Goal: Transaction & Acquisition: Subscribe to service/newsletter

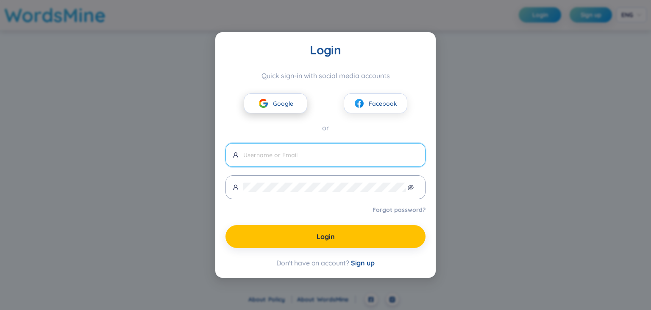
click at [269, 100] on button "Google" at bounding box center [276, 103] width 64 height 20
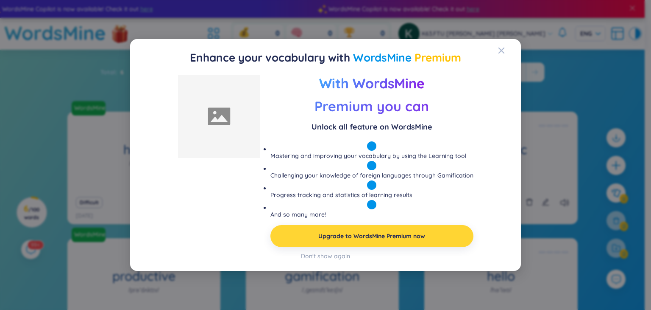
click at [382, 235] on link "Upgrade to WordsMine Premium now" at bounding box center [371, 235] width 107 height 9
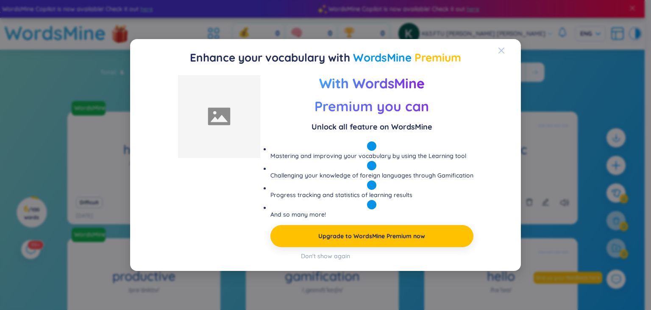
click at [501, 53] on icon "Close" at bounding box center [501, 50] width 7 height 7
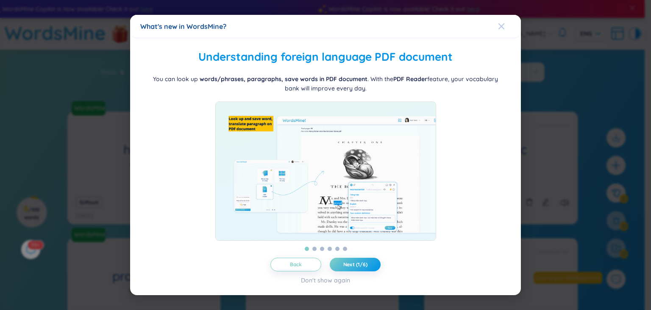
click at [502, 16] on div "Close" at bounding box center [501, 26] width 7 height 23
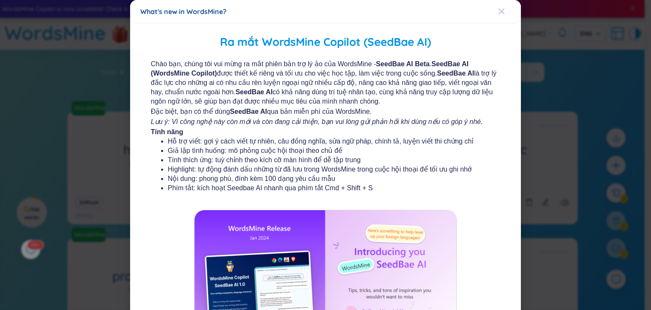
click at [501, 14] on span "Close" at bounding box center [509, 11] width 23 height 23
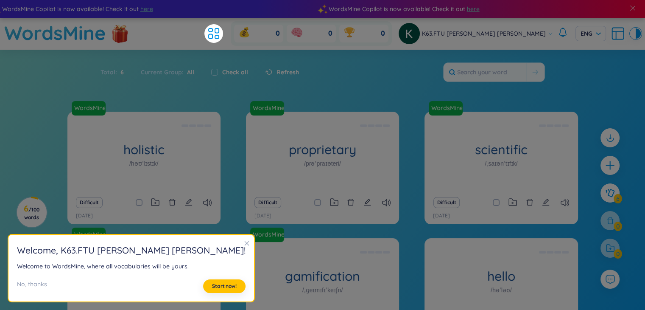
click at [183, 243] on h2 "Welcome , K63.FTU VŨ THÙY LINH !" at bounding box center [131, 250] width 229 height 14
click at [244, 244] on icon "close" at bounding box center [247, 243] width 6 height 6
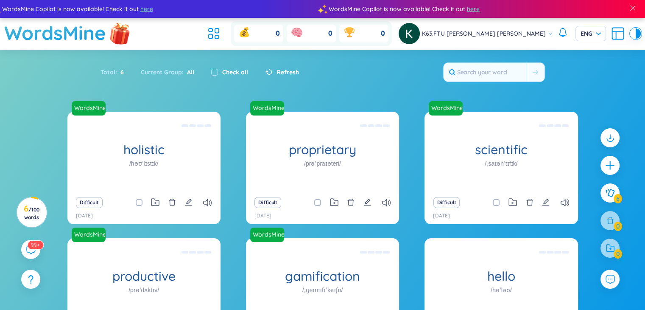
click at [116, 30] on img at bounding box center [119, 32] width 25 height 33
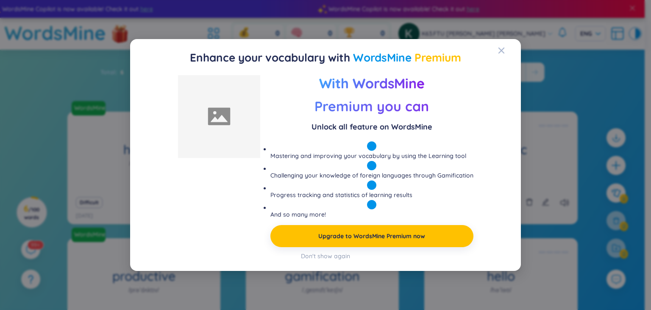
click at [336, 248] on div "Preview With WordsMine Premium you can Unlock all feature on WordsMine Masterin…" at bounding box center [325, 165] width 371 height 180
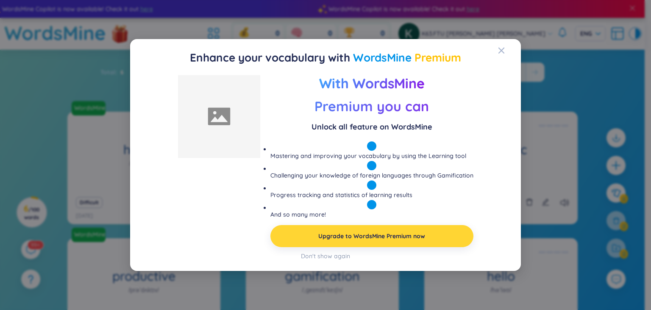
click at [339, 232] on link "Upgrade to WordsMine Premium now" at bounding box center [371, 235] width 107 height 9
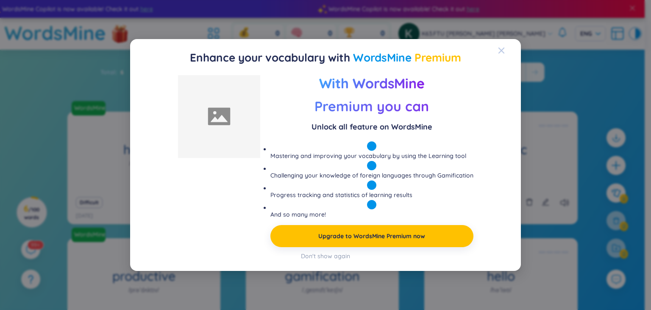
click at [506, 51] on span "Close" at bounding box center [509, 50] width 23 height 23
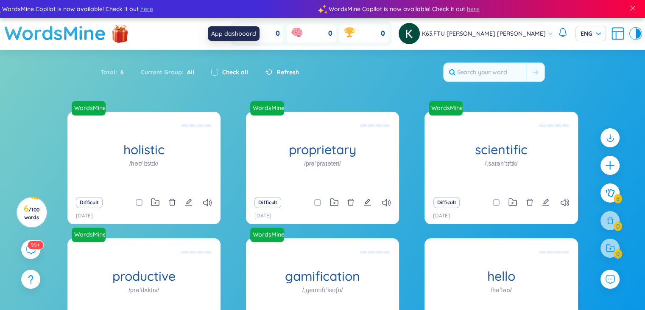
click at [221, 36] on icon at bounding box center [213, 33] width 15 height 15
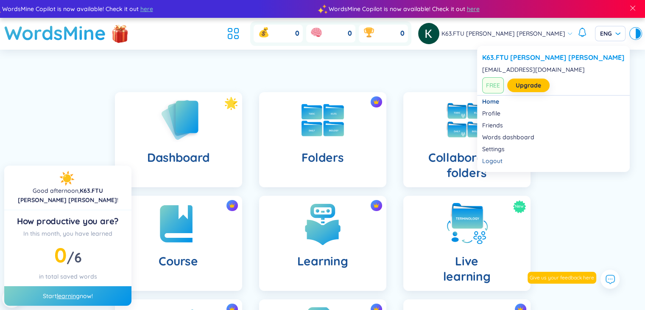
click at [487, 85] on span "FREE" at bounding box center [493, 85] width 22 height 16
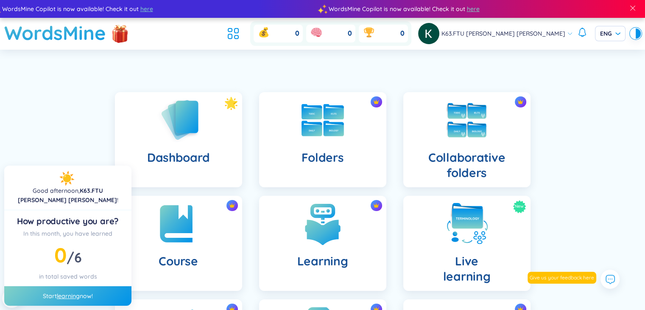
click at [514, 36] on span "K63.FTU [PERSON_NAME] [PERSON_NAME]" at bounding box center [503, 33] width 124 height 9
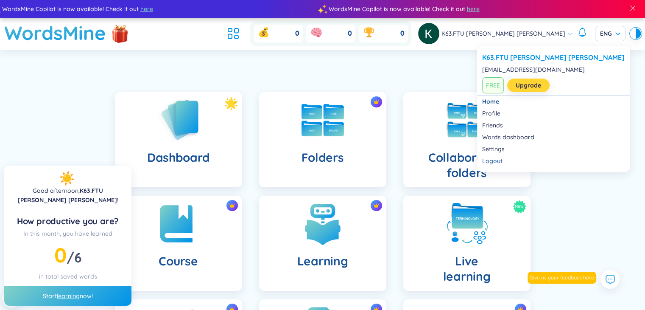
click at [525, 84] on link "Upgrade" at bounding box center [528, 85] width 25 height 9
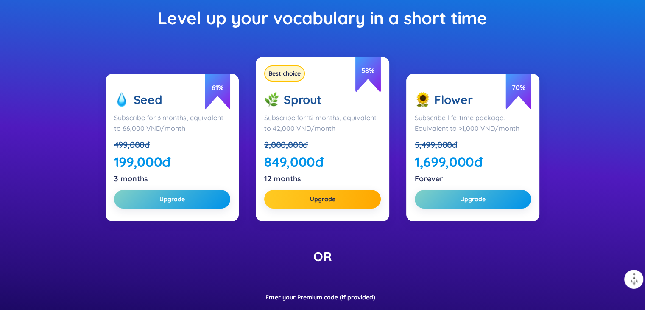
scroll to position [297, 0]
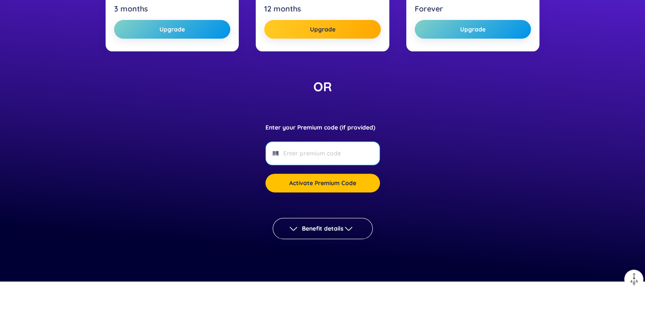
click at [335, 156] on input "Enter your Premium code (if provided)" at bounding box center [322, 152] width 78 height 9
paste input "DYNFTU"
click at [331, 154] on input "DYNFTU" at bounding box center [322, 152] width 78 height 9
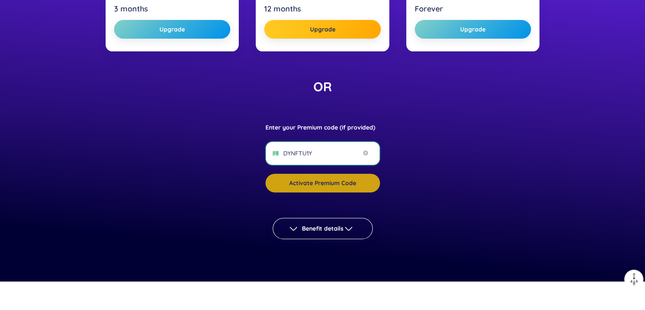
type input "DYNFTU1Y"
click at [317, 183] on span "Activate Premium Code" at bounding box center [322, 183] width 67 height 8
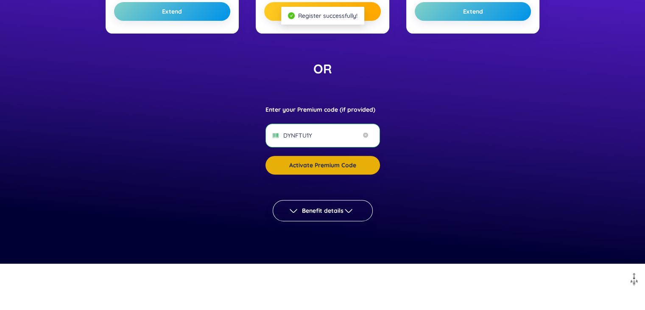
scroll to position [279, 0]
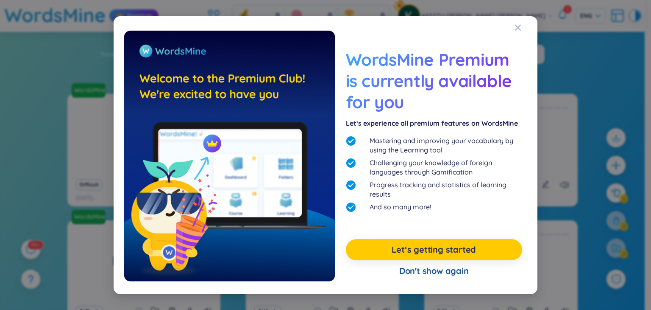
click at [449, 247] on link "Let‘s getting started" at bounding box center [434, 249] width 84 height 12
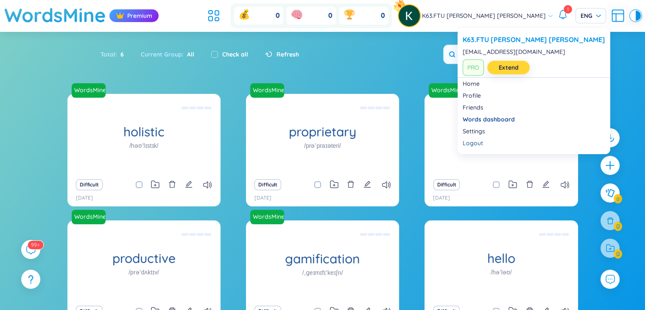
click at [512, 72] on link "Extend" at bounding box center [509, 67] width 20 height 9
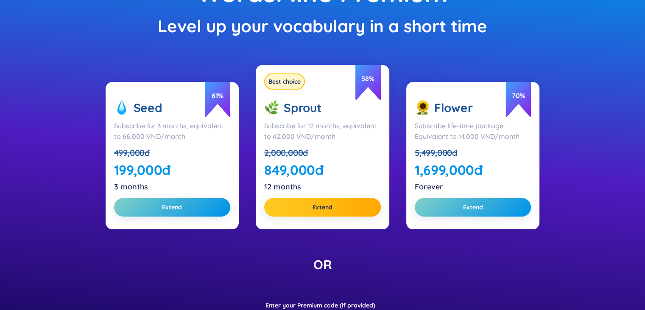
scroll to position [170, 0]
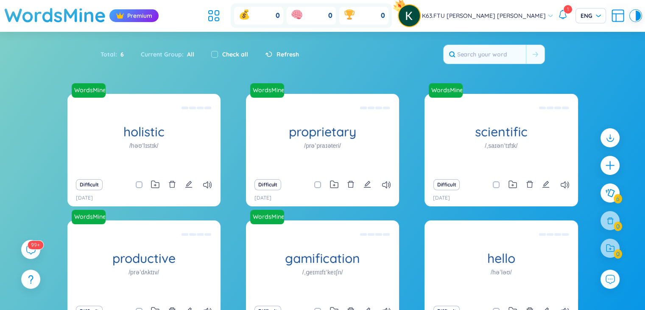
click at [564, 15] on icon at bounding box center [563, 14] width 10 height 10
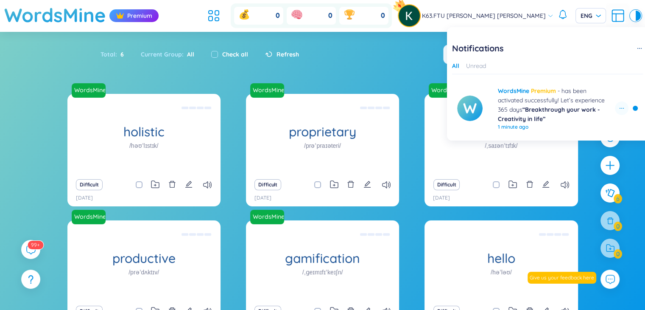
click at [362, 61] on div "Total : 6 Current Group : All Check all Refresh" at bounding box center [322, 58] width 529 height 36
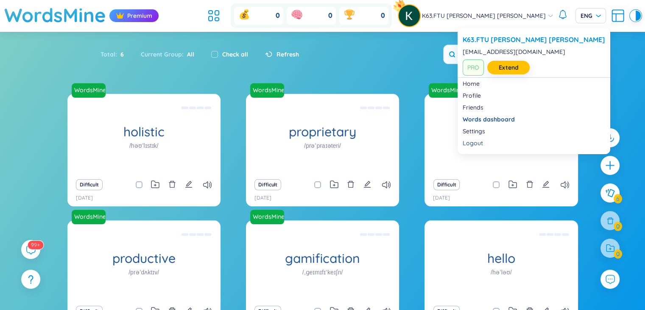
click at [470, 68] on span "PRO" at bounding box center [473, 67] width 21 height 16
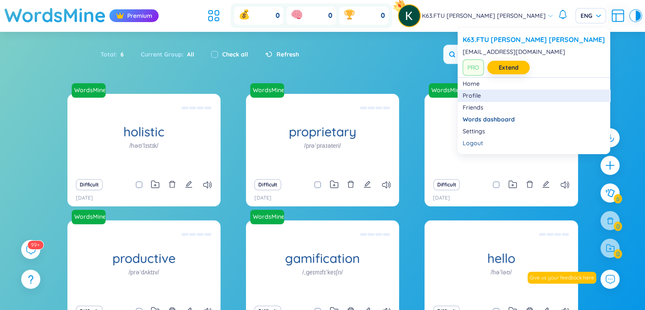
click at [481, 97] on link "Profile" at bounding box center [534, 95] width 142 height 8
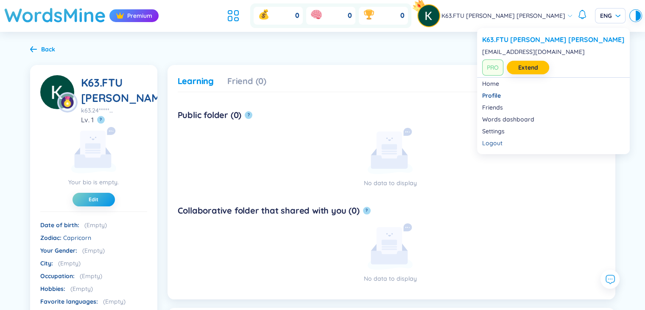
click at [494, 63] on span "PRO" at bounding box center [492, 67] width 21 height 16
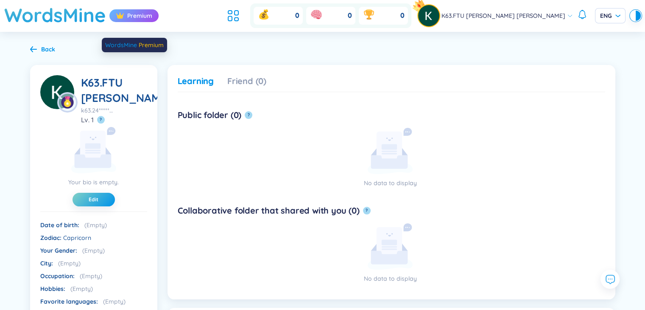
click at [120, 15] on img at bounding box center [120, 15] width 8 height 8
click at [41, 45] on div "Back" at bounding box center [48, 49] width 14 height 9
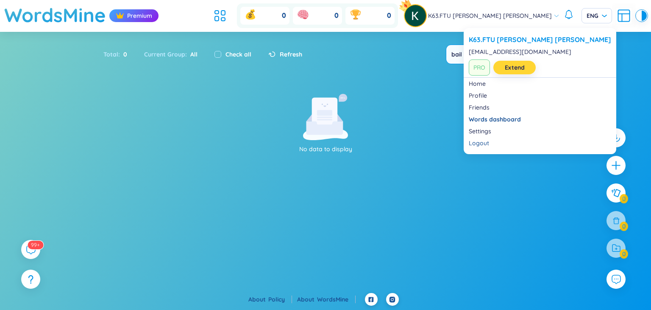
type input "bail"
click at [505, 67] on link "Extend" at bounding box center [515, 67] width 20 height 9
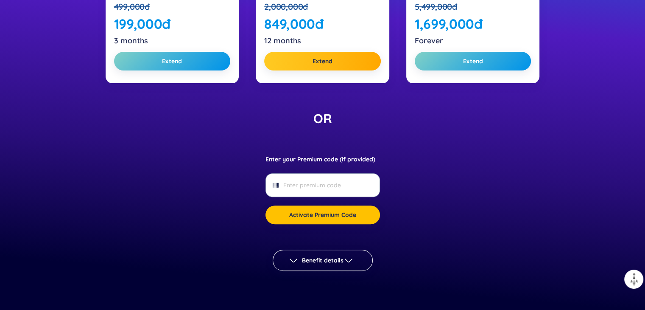
scroll to position [254, 0]
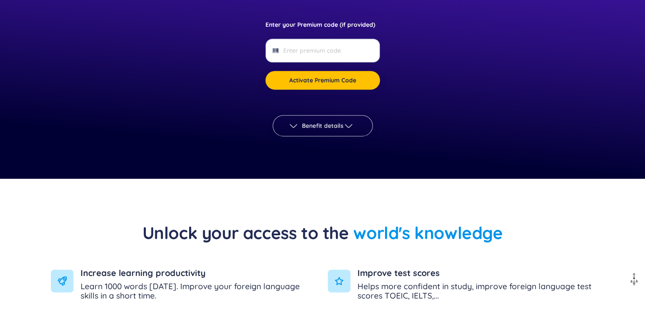
click at [355, 126] on div "button" at bounding box center [350, 125] width 14 height 10
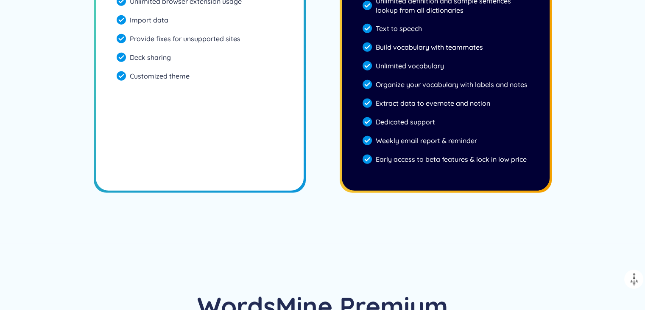
scroll to position [2495, 0]
